Goal: Information Seeking & Learning: Learn about a topic

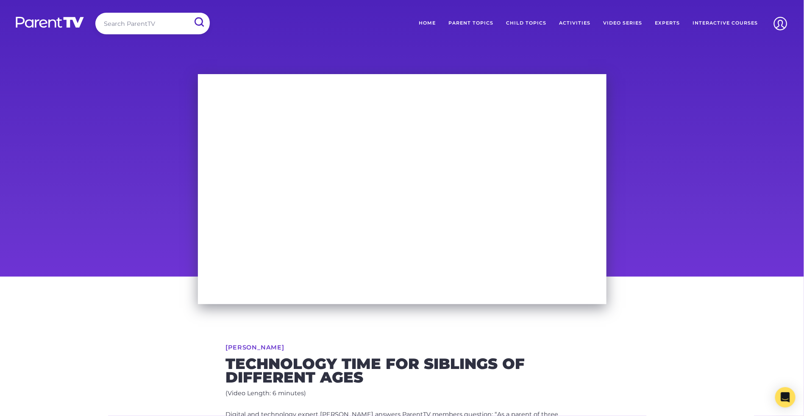
click at [132, 17] on input "search" at bounding box center [152, 24] width 114 height 22
type input "sex education"
click at [188, 13] on input "submit" at bounding box center [199, 22] width 22 height 19
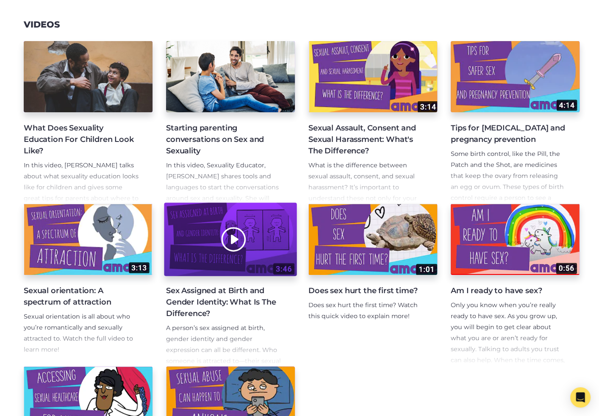
scroll to position [201, 0]
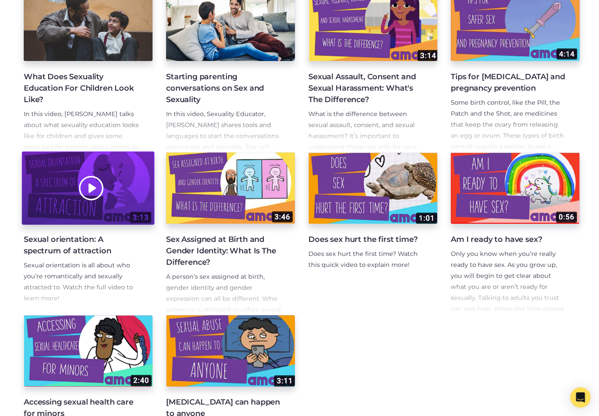
click at [142, 201] on div at bounding box center [88, 188] width 133 height 73
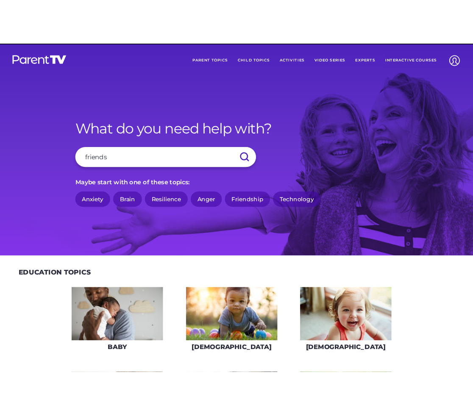
scroll to position [39, 0]
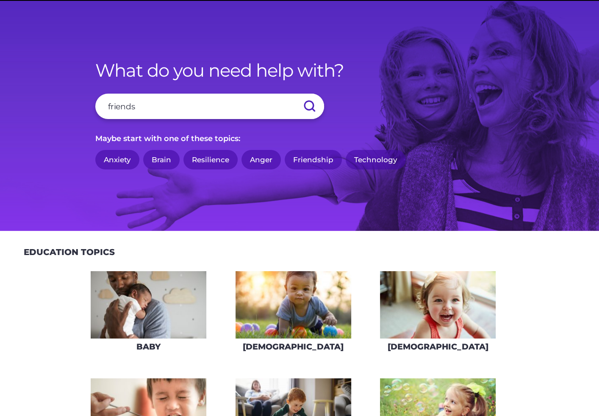
click at [294, 94] on input "submit" at bounding box center [309, 106] width 30 height 25
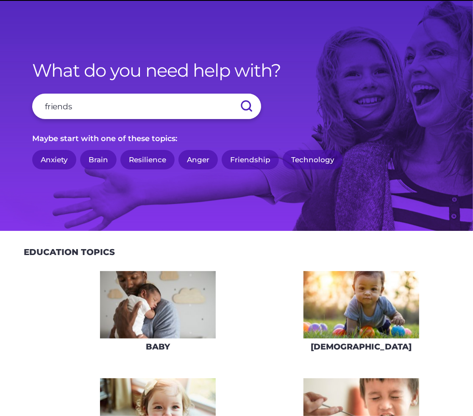
click at [86, 103] on input "friends" at bounding box center [146, 106] width 229 height 25
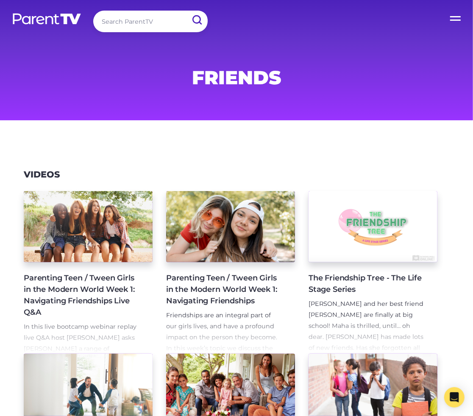
click at [128, 23] on input "search" at bounding box center [150, 22] width 114 height 22
click at [72, 24] on img at bounding box center [47, 19] width 70 height 12
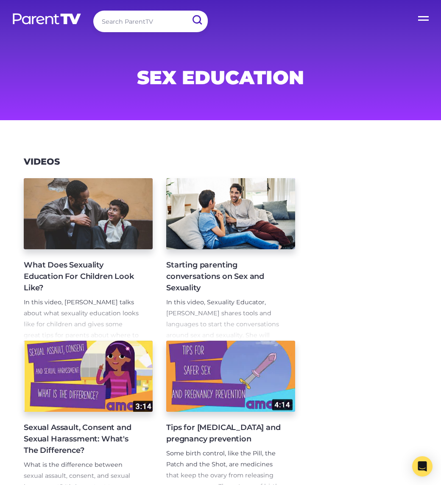
scroll to position [150, 0]
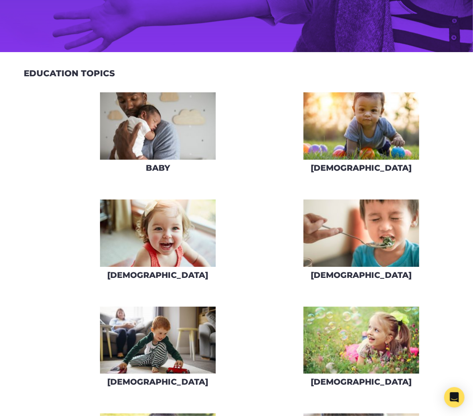
scroll to position [365, 0]
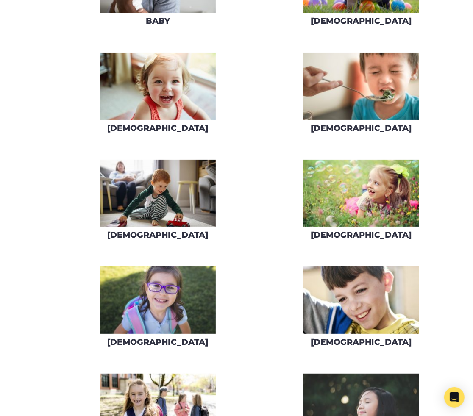
click at [371, 95] on img at bounding box center [361, 86] width 116 height 67
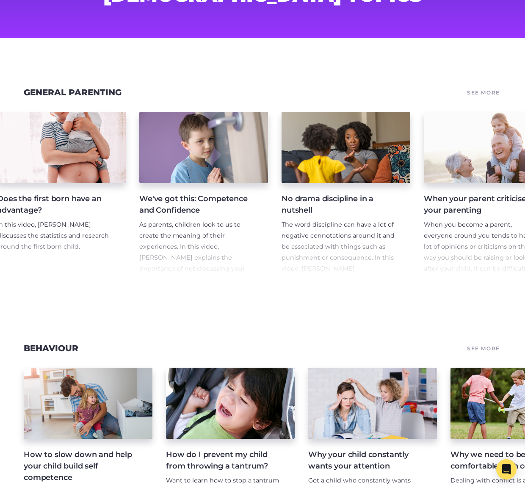
scroll to position [0, 921]
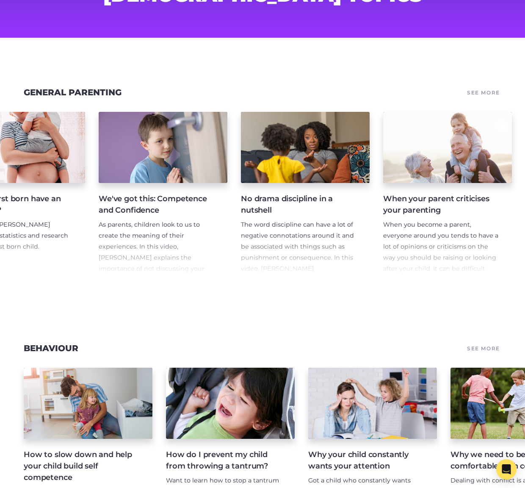
click at [472, 93] on link "See More" at bounding box center [484, 93] width 36 height 12
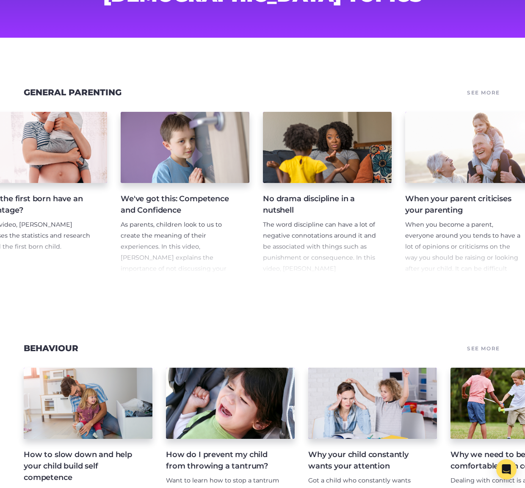
scroll to position [0, 921]
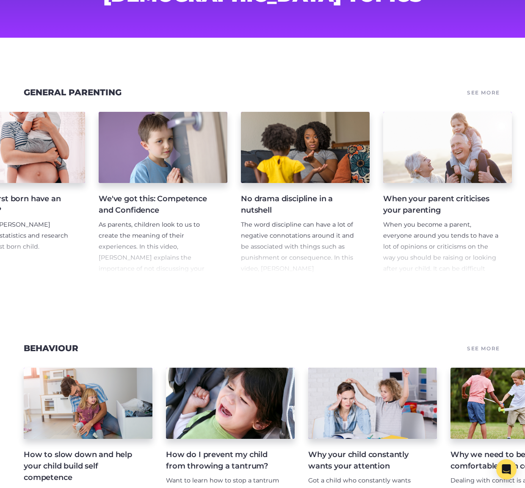
click at [425, 248] on span "When you become a parent, everyone around you tends to have a lot of opinions o…" at bounding box center [440, 296] width 115 height 150
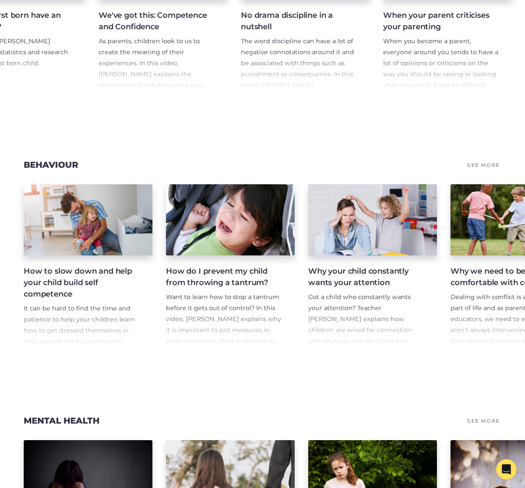
scroll to position [267, 0]
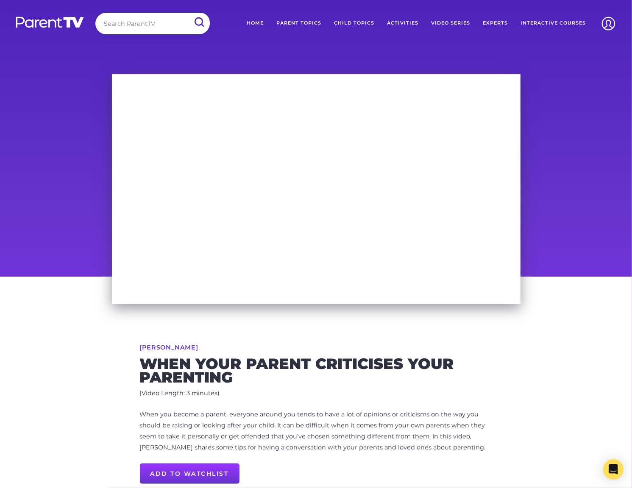
click at [140, 28] on input "search" at bounding box center [152, 24] width 114 height 22
type input "play"
click at [188, 13] on input "submit" at bounding box center [199, 22] width 22 height 19
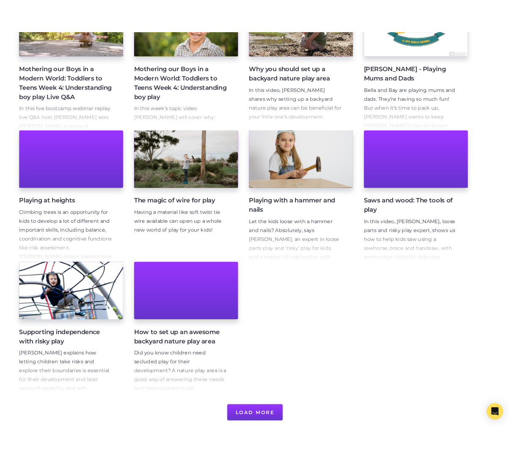
scroll to position [242, 0]
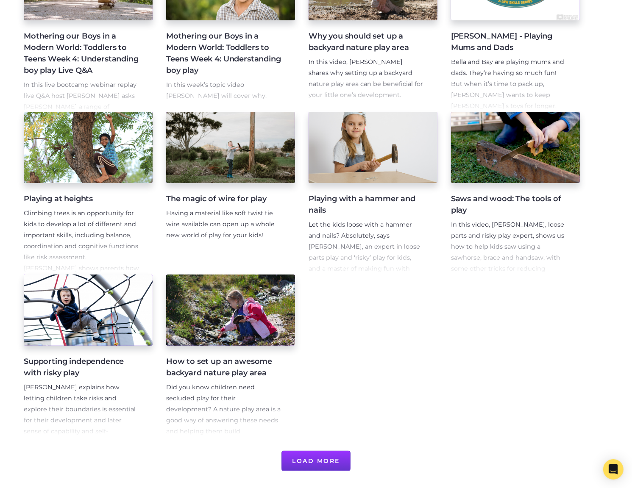
click at [330, 455] on button "Load More" at bounding box center [315, 461] width 69 height 20
